Goal: Transaction & Acquisition: Purchase product/service

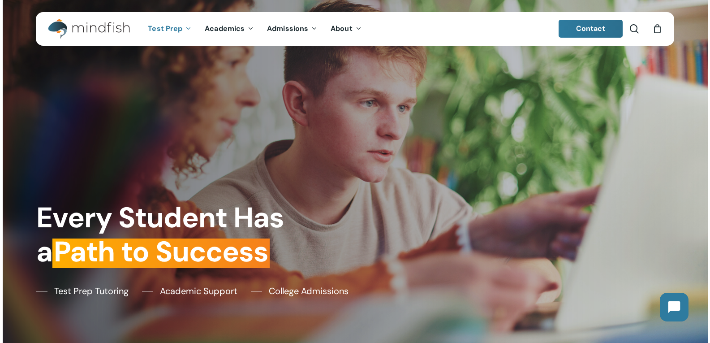
click at [178, 25] on span "Test Prep" at bounding box center [165, 28] width 34 height 9
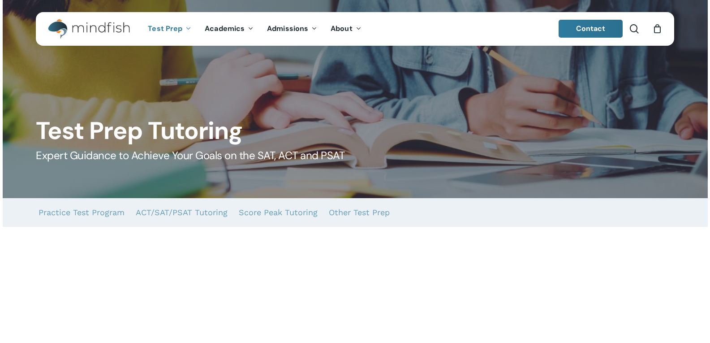
click at [163, 33] on span "Test Prep" at bounding box center [165, 28] width 34 height 9
click at [249, 69] on div at bounding box center [355, 99] width 705 height 198
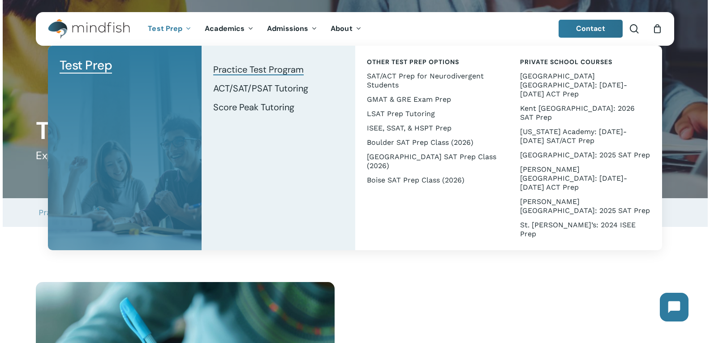
click at [239, 70] on span "Practice Test Program" at bounding box center [258, 70] width 90 height 12
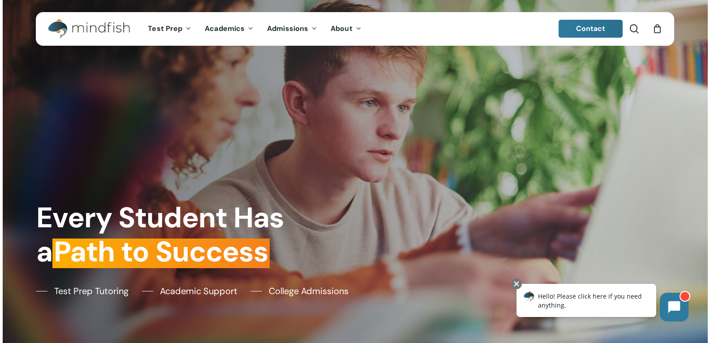
click at [145, 115] on div "Every Student Has a Path to Success Test Prep Tutoring Academic Support College…" at bounding box center [355, 171] width 651 height 343
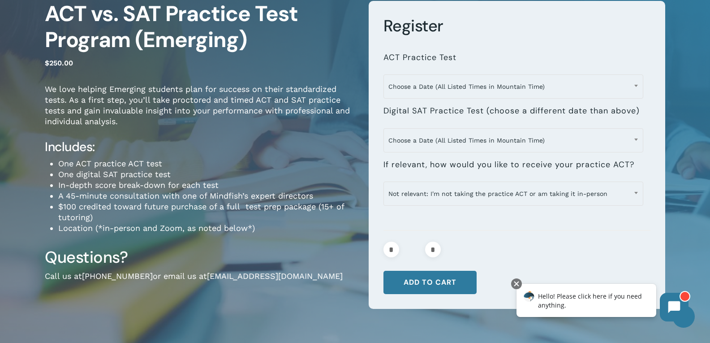
scroll to position [90, 0]
